Goal: Find specific page/section: Find specific page/section

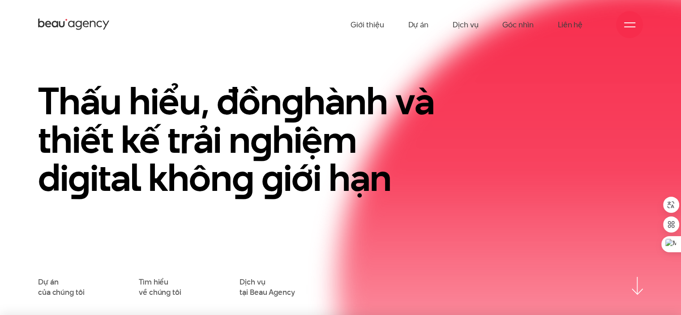
click at [621, 29] on div at bounding box center [629, 24] width 27 height 27
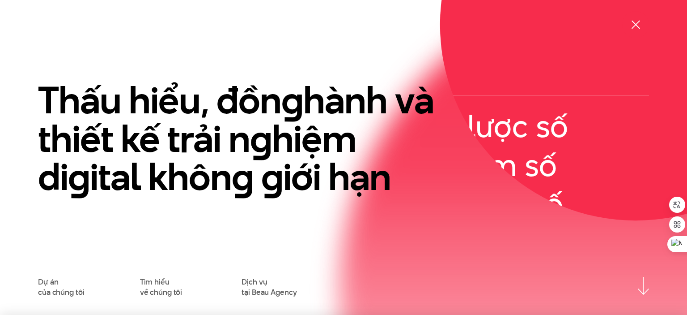
click at [629, 25] on div at bounding box center [636, 24] width 27 height 27
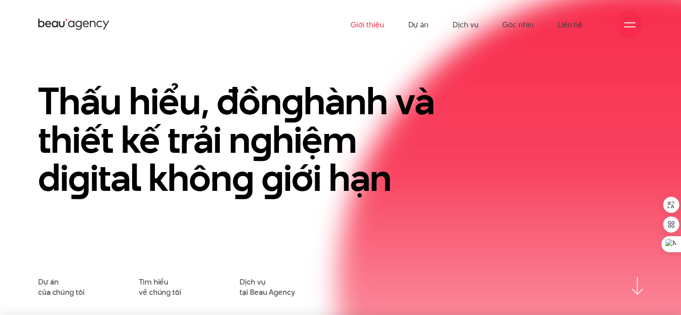
click at [370, 26] on link "Giới thiệu" at bounding box center [366, 24] width 33 height 49
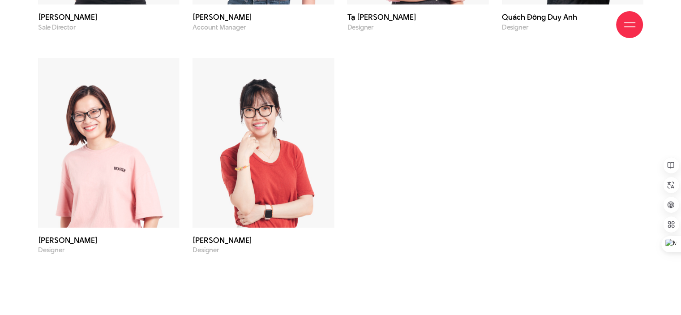
scroll to position [3117, 0]
